Goal: Task Accomplishment & Management: Manage account settings

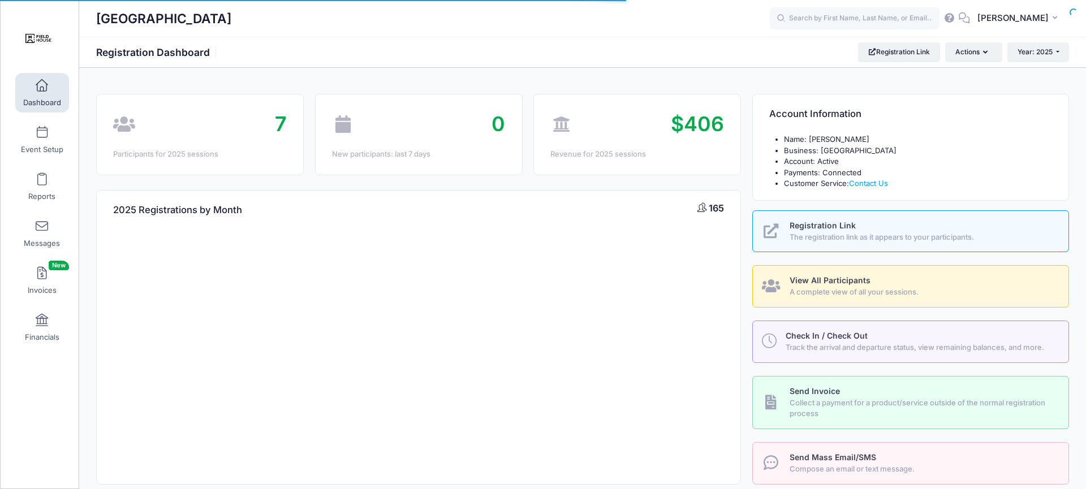
select select
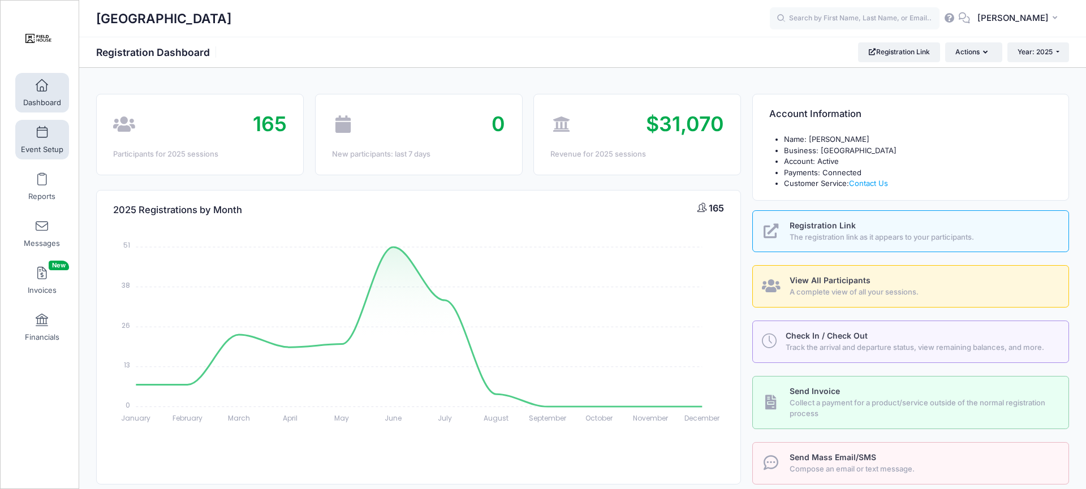
click at [40, 145] on span "Event Setup" at bounding box center [42, 150] width 42 height 10
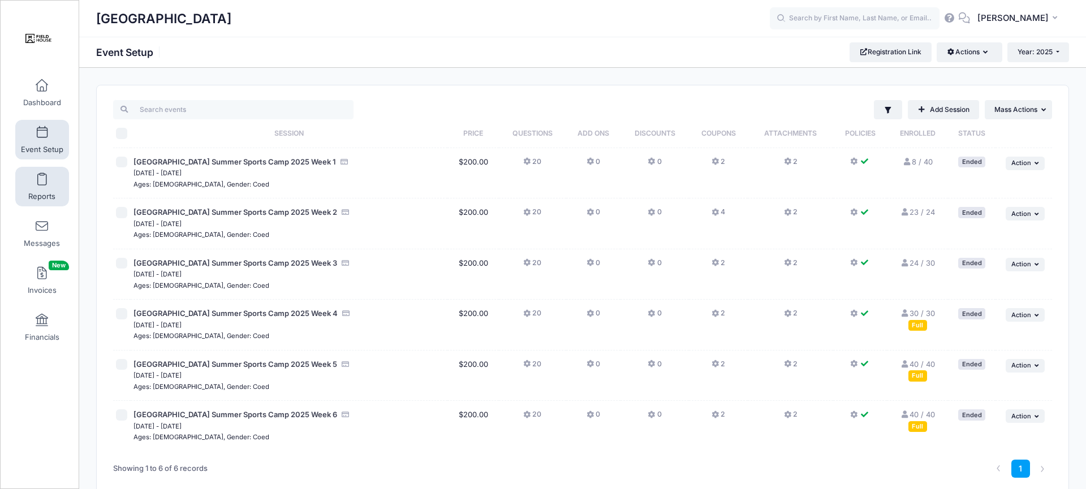
click at [46, 192] on span "Reports" at bounding box center [41, 197] width 27 height 10
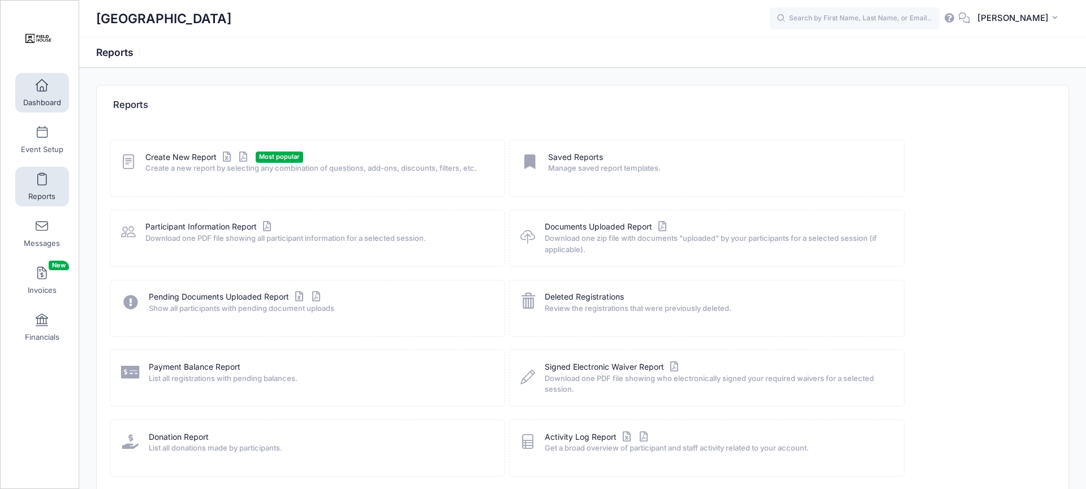
click at [51, 106] on span "Dashboard" at bounding box center [42, 103] width 38 height 10
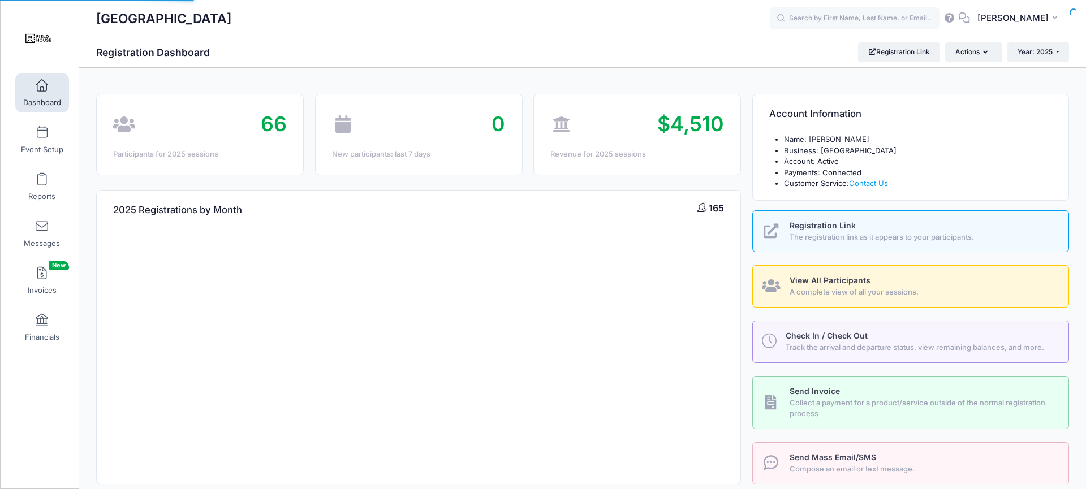
select select
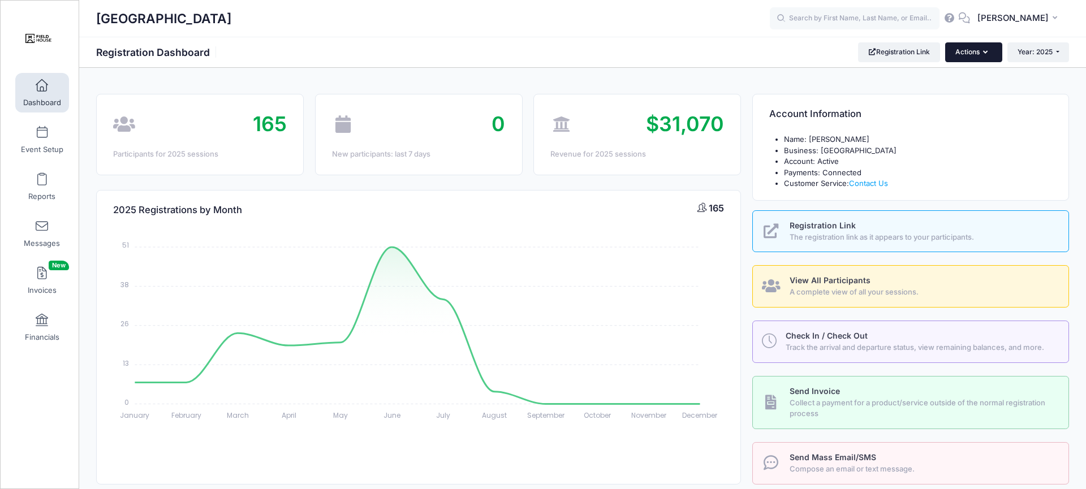
click at [986, 53] on icon "button" at bounding box center [987, 53] width 9 height 0
click at [1058, 51] on button "Year: 2025" at bounding box center [1039, 51] width 62 height 19
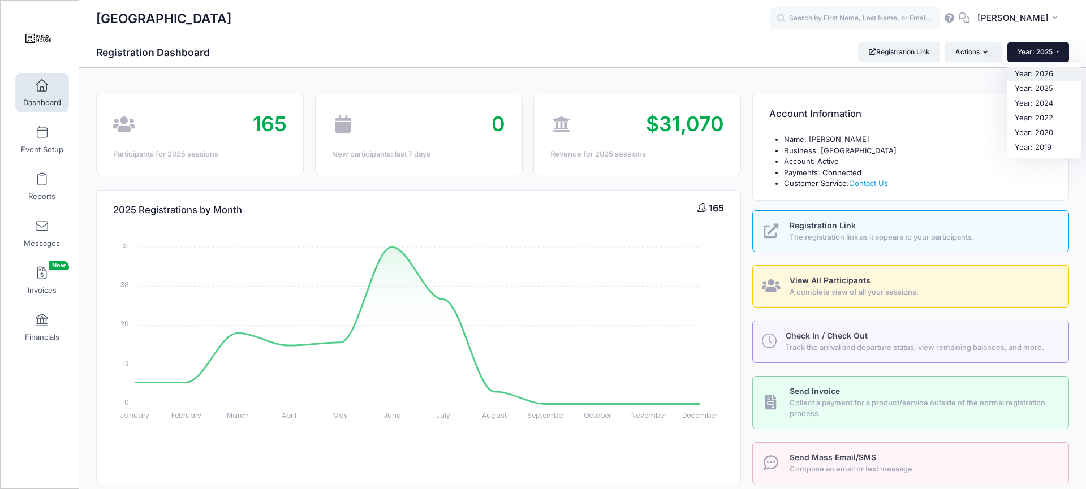
click at [1047, 72] on link "Year: 2026" at bounding box center [1045, 74] width 74 height 15
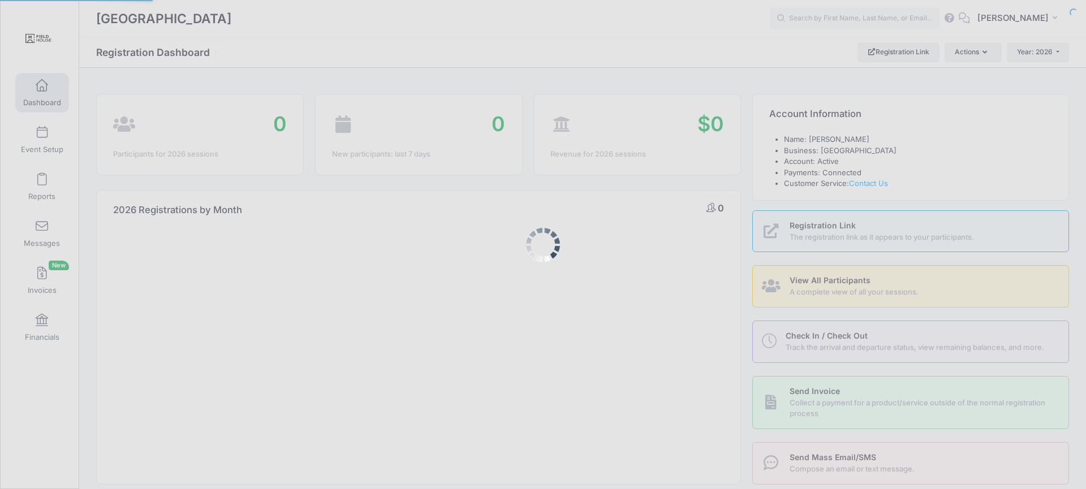
select select
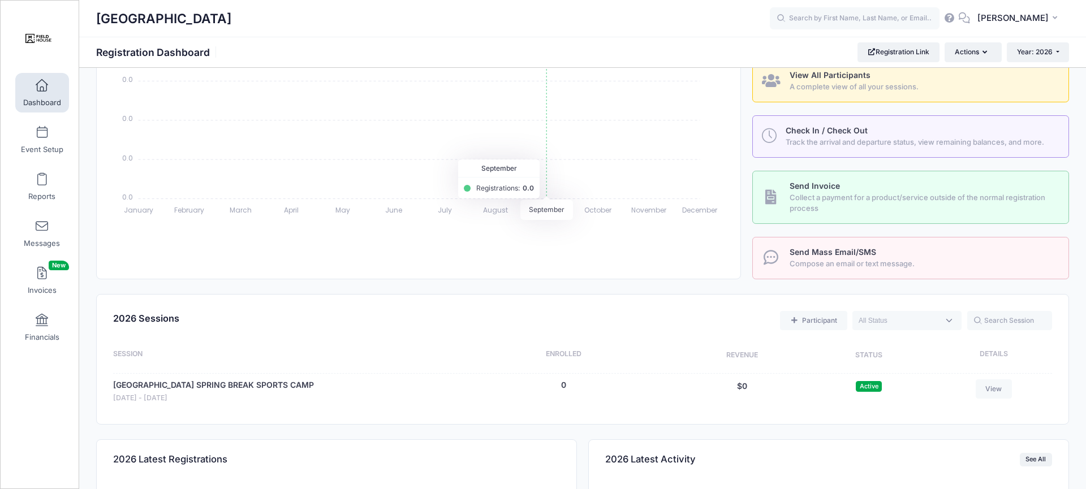
scroll to position [295, 0]
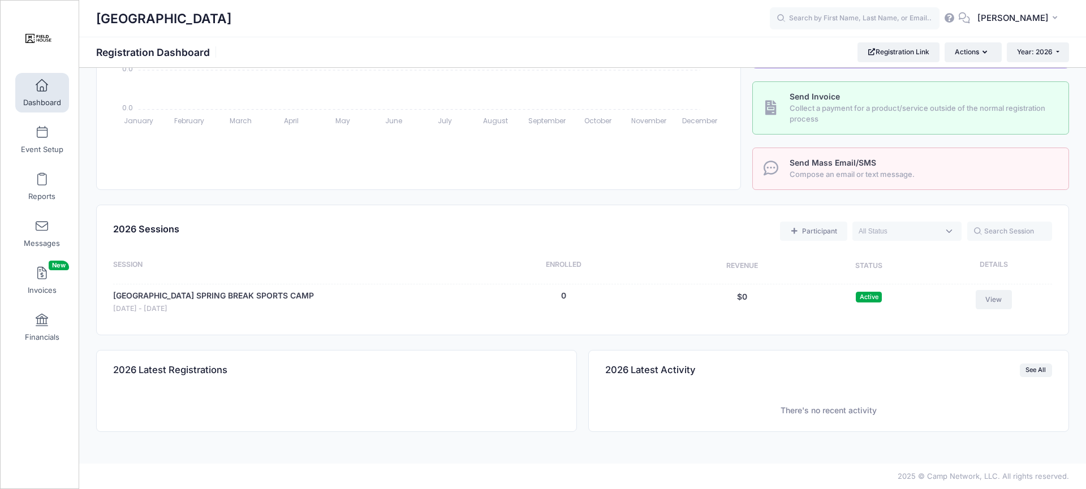
click at [995, 297] on link "View" at bounding box center [994, 299] width 36 height 19
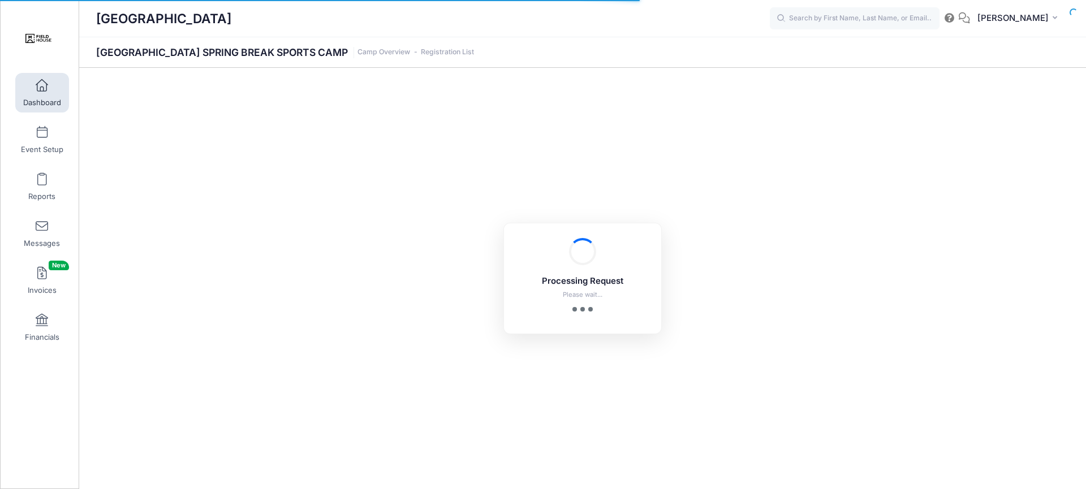
select select "10"
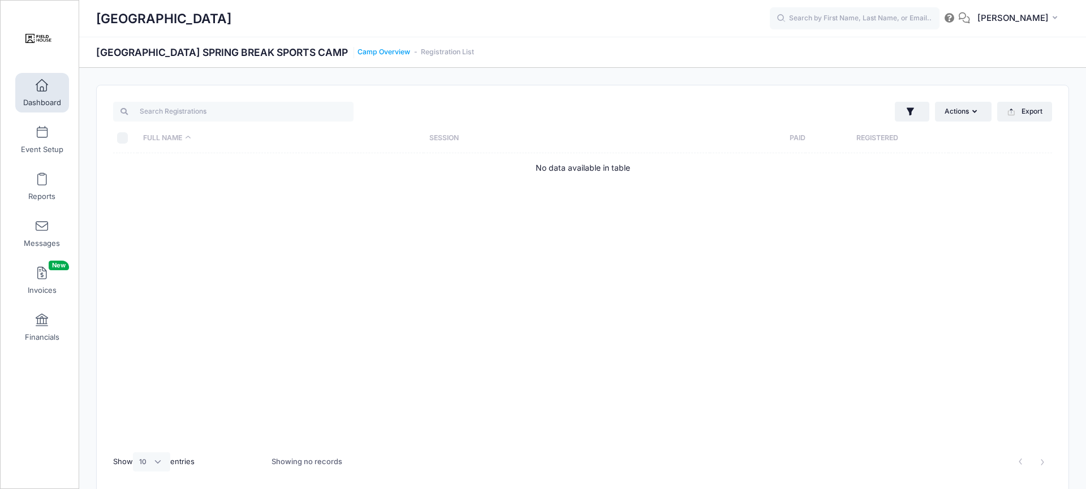
click at [373, 51] on link "Camp Overview" at bounding box center [384, 52] width 53 height 8
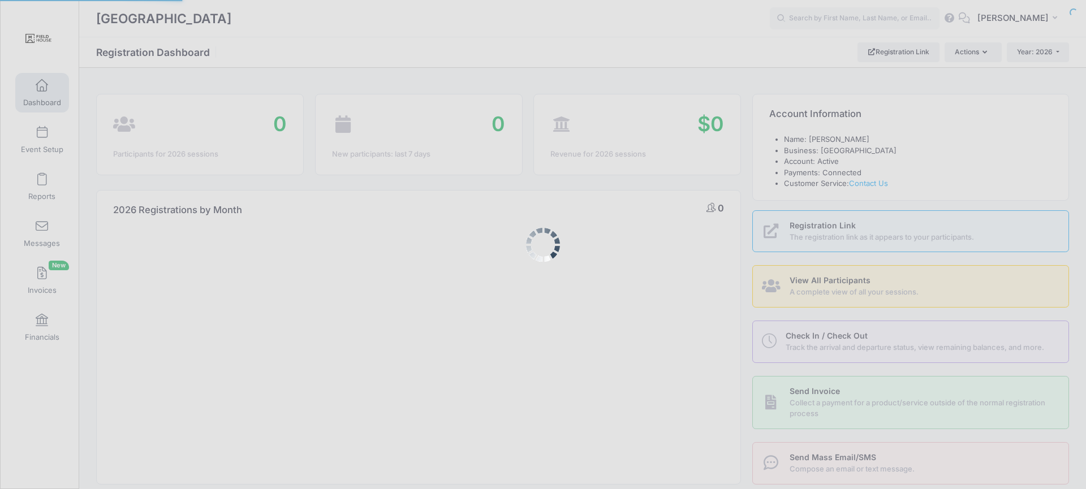
select select
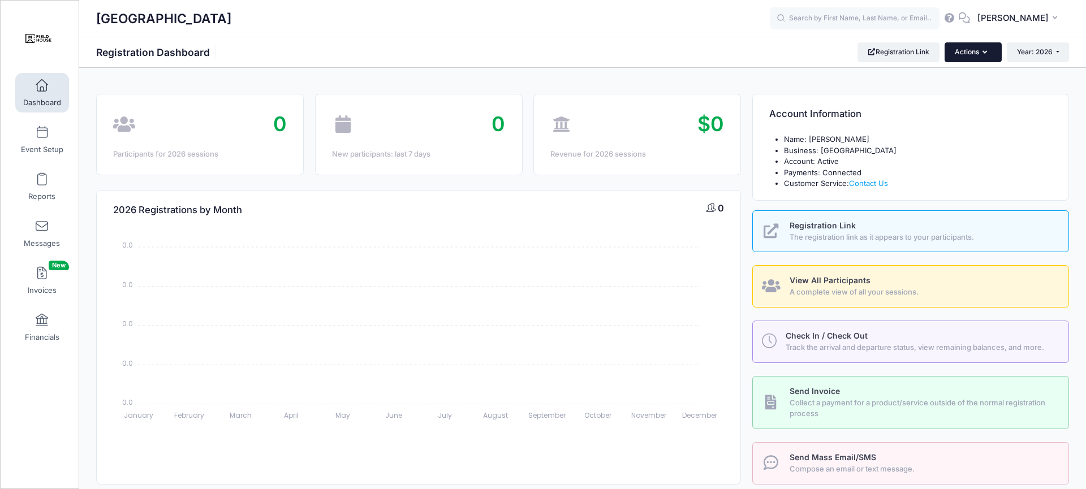
click at [997, 51] on button "Actions" at bounding box center [973, 51] width 57 height 19
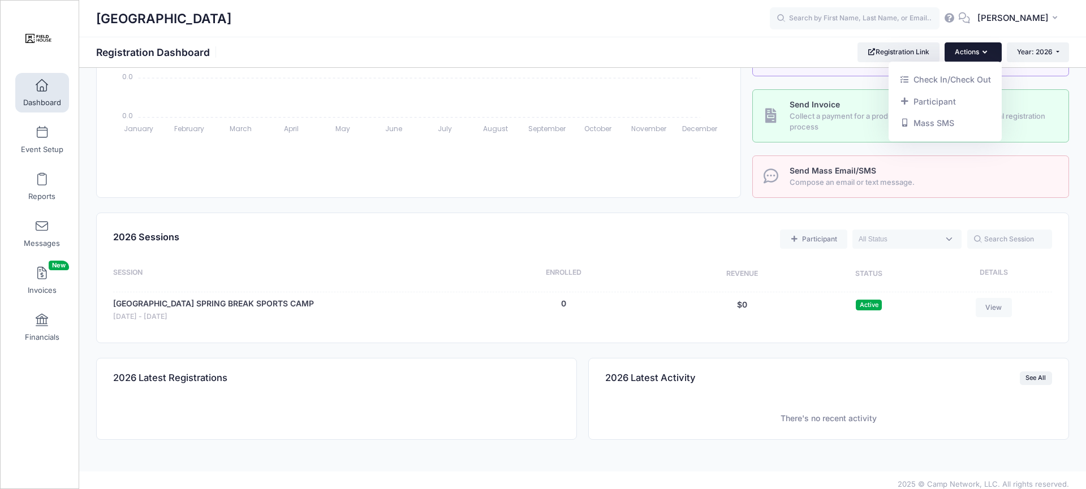
scroll to position [295, 0]
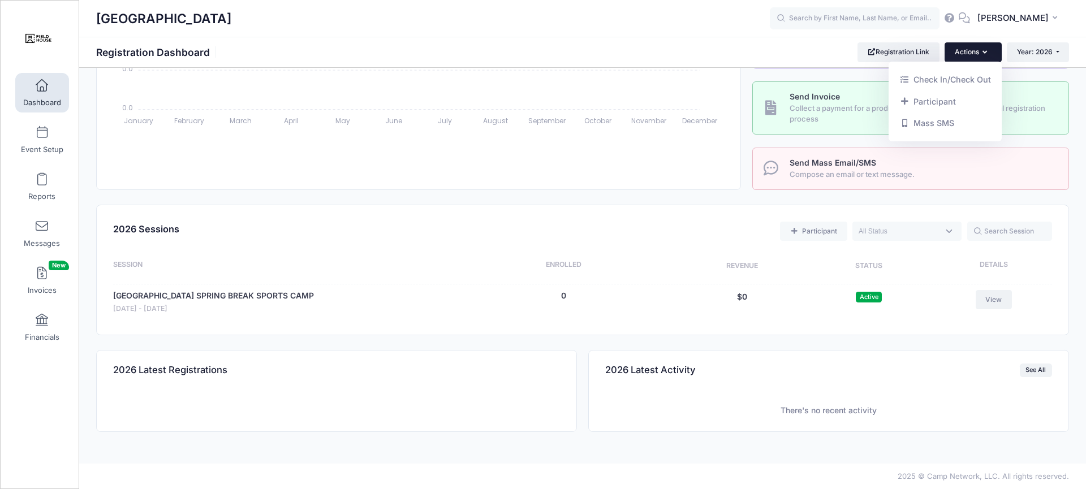
click at [1010, 294] on link "View" at bounding box center [994, 299] width 36 height 19
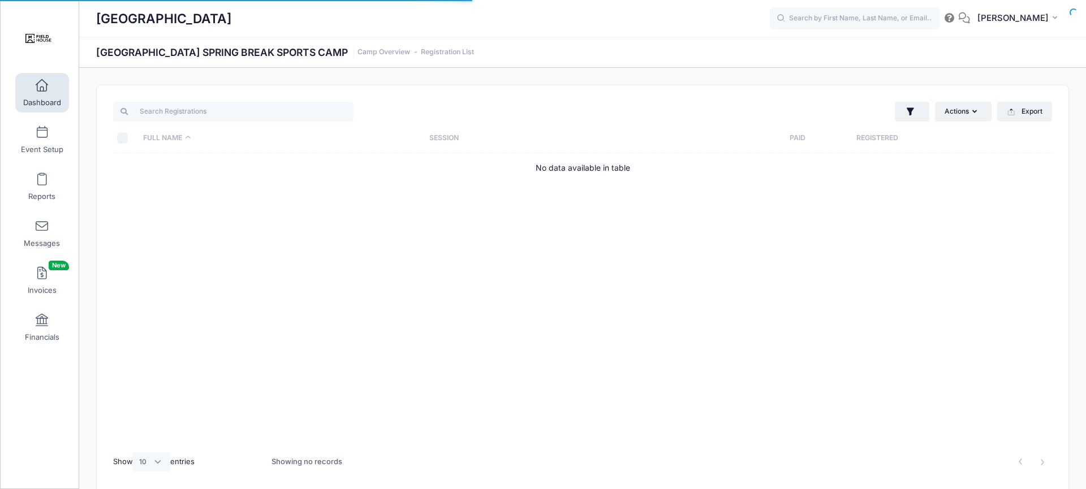
select select "10"
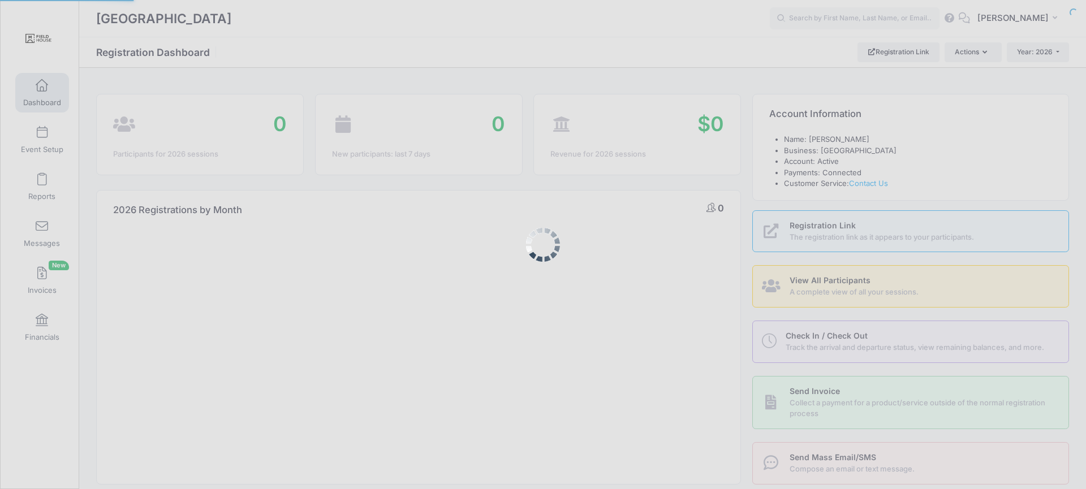
select select
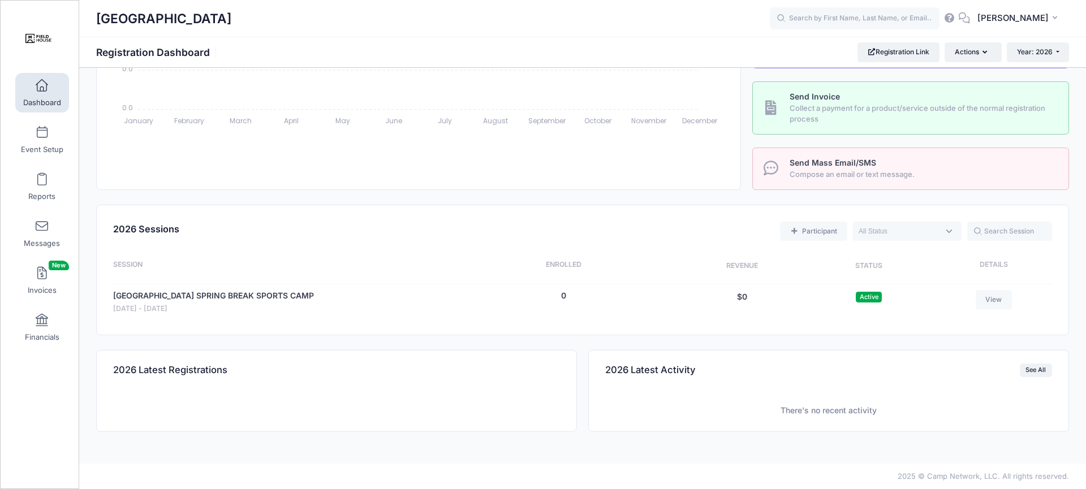
scroll to position [295, 0]
click at [189, 296] on link "[GEOGRAPHIC_DATA] SPRING BREAK SPORTS CAMP" at bounding box center [213, 296] width 201 height 12
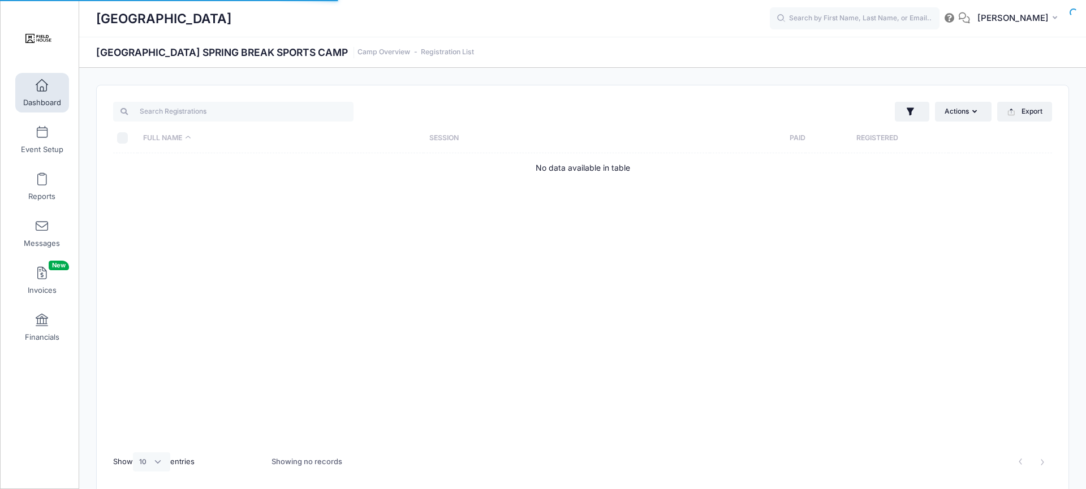
select select "10"
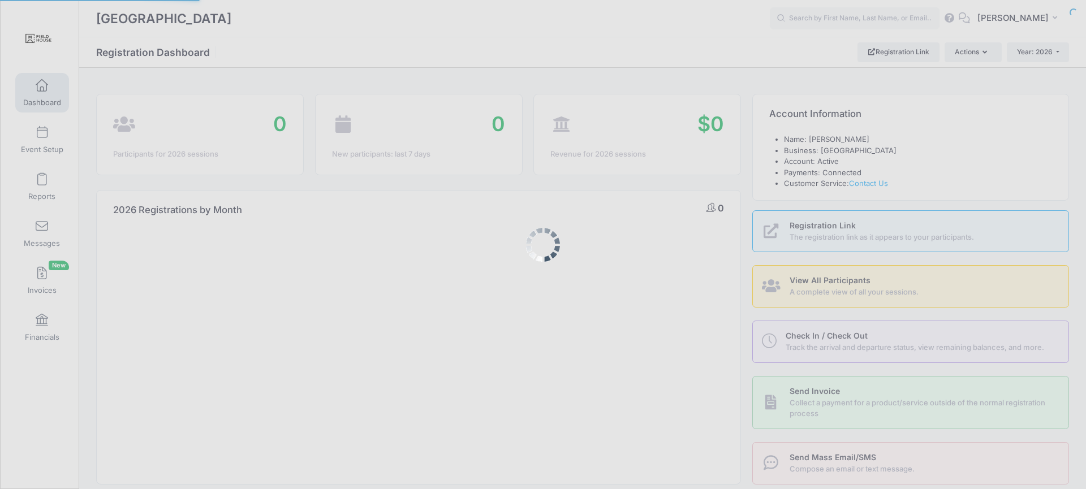
select select
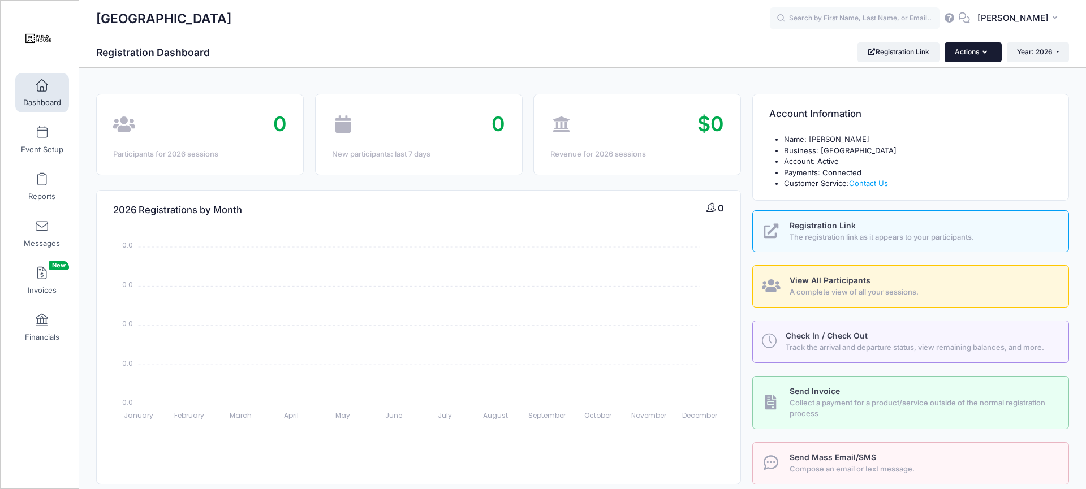
click at [1000, 57] on button "Actions" at bounding box center [973, 51] width 57 height 19
click at [42, 136] on span at bounding box center [42, 133] width 0 height 12
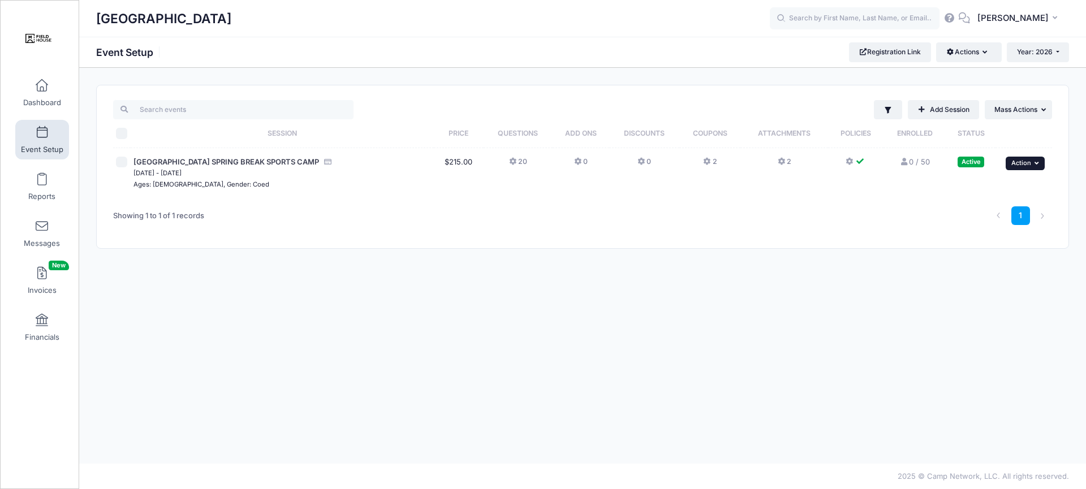
click at [1013, 161] on span "Action" at bounding box center [1022, 163] width 20 height 8
click at [986, 213] on link "Edit Session" at bounding box center [988, 209] width 102 height 21
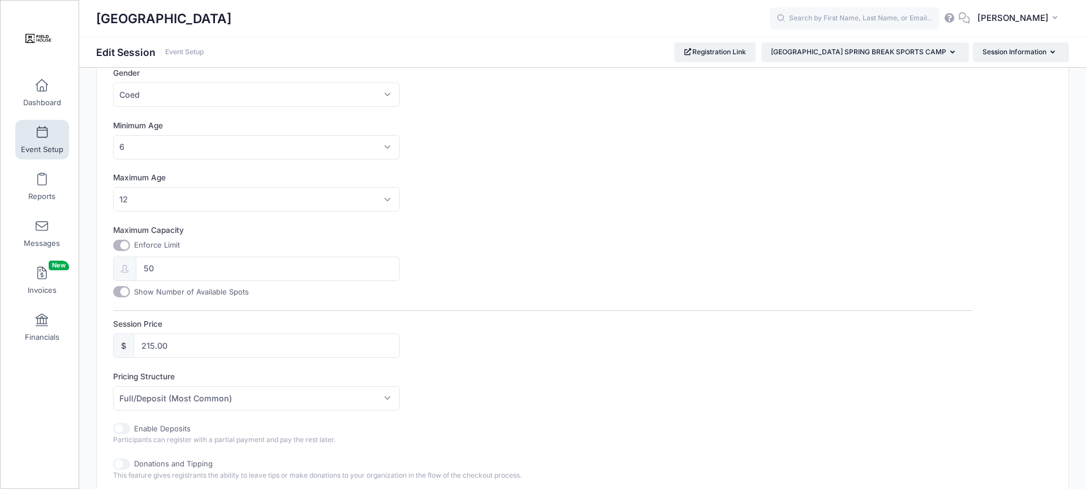
scroll to position [401, 0]
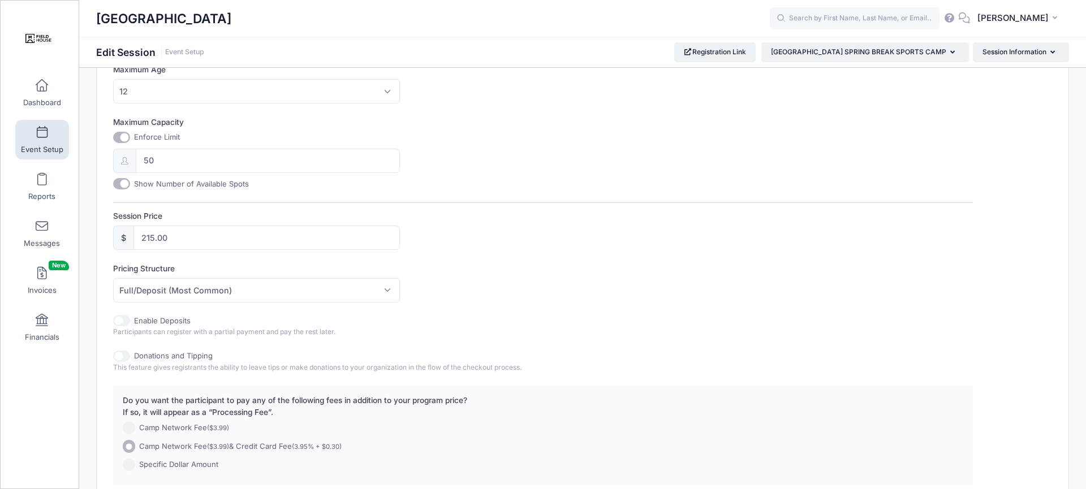
click at [124, 183] on input "Show Number of Available Spots" at bounding box center [121, 183] width 17 height 11
checkbox input "false"
drag, startPoint x: 175, startPoint y: 166, endPoint x: 166, endPoint y: 162, distance: 9.9
click at [166, 162] on input "50" at bounding box center [268, 160] width 264 height 24
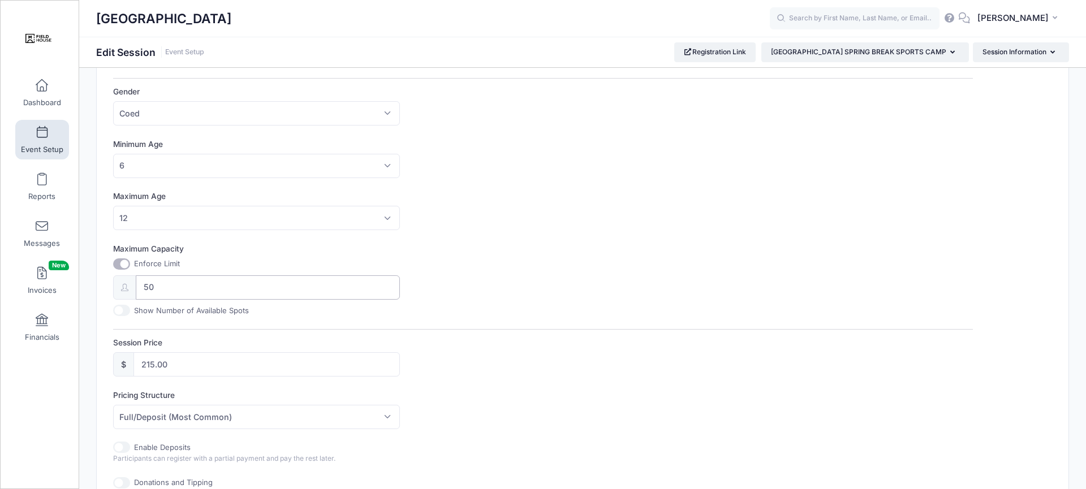
scroll to position [499, 0]
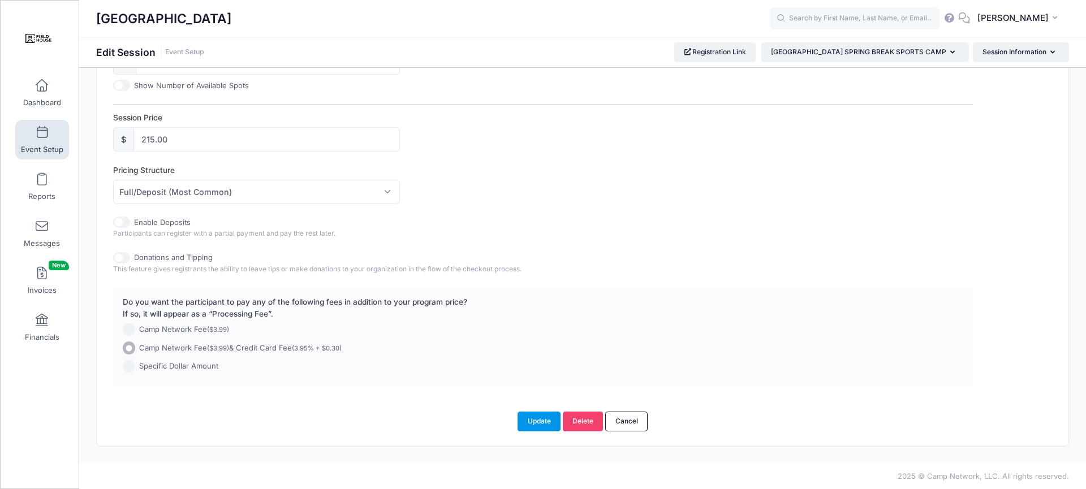
click at [546, 420] on button "Update" at bounding box center [539, 421] width 43 height 19
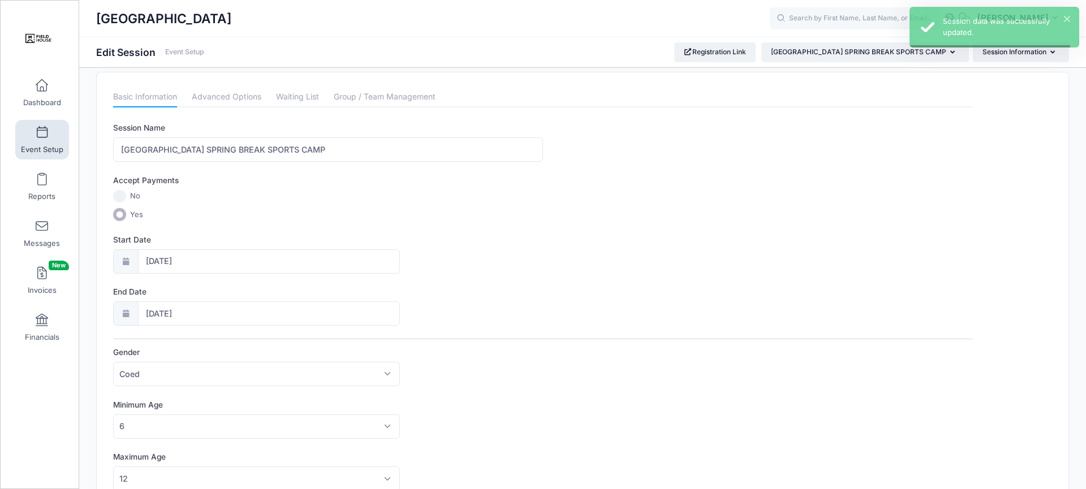
scroll to position [0, 0]
